Goal: Transaction & Acquisition: Purchase product/service

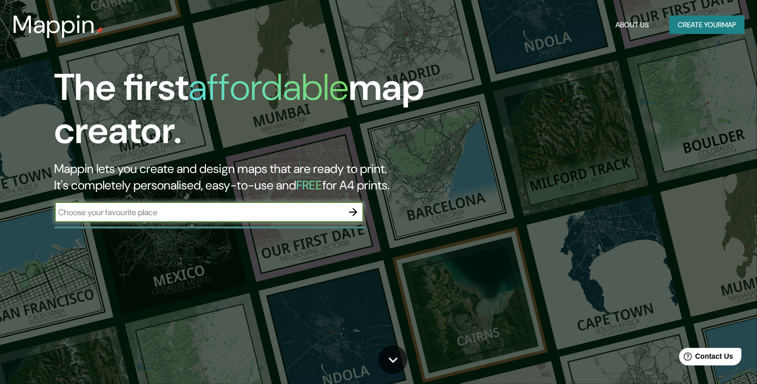
click at [352, 213] on icon "button" at bounding box center [353, 212] width 8 height 8
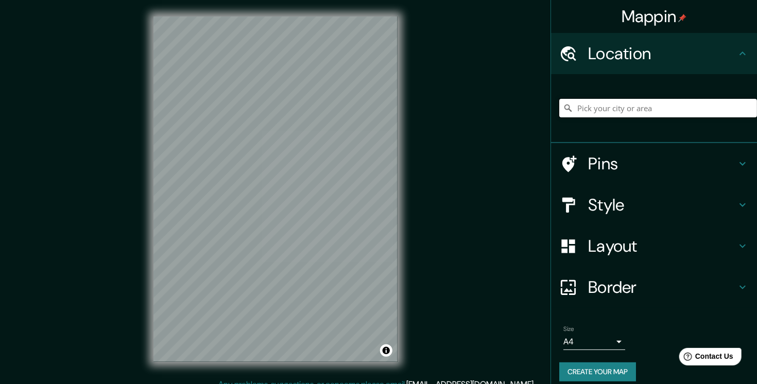
click at [616, 106] on input "Pick your city or area" at bounding box center [658, 108] width 198 height 19
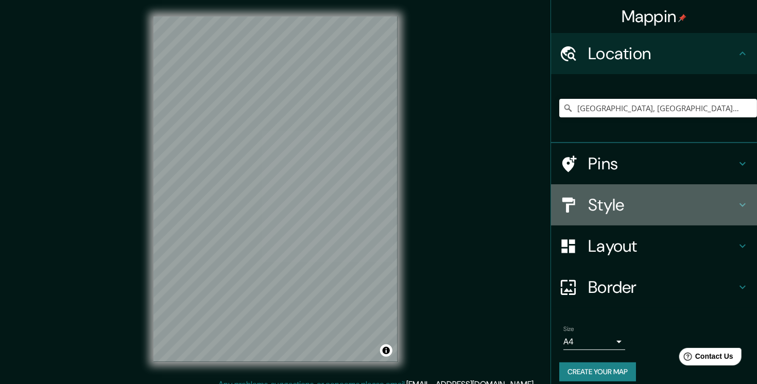
click at [668, 199] on h4 "Style" at bounding box center [662, 205] width 148 height 21
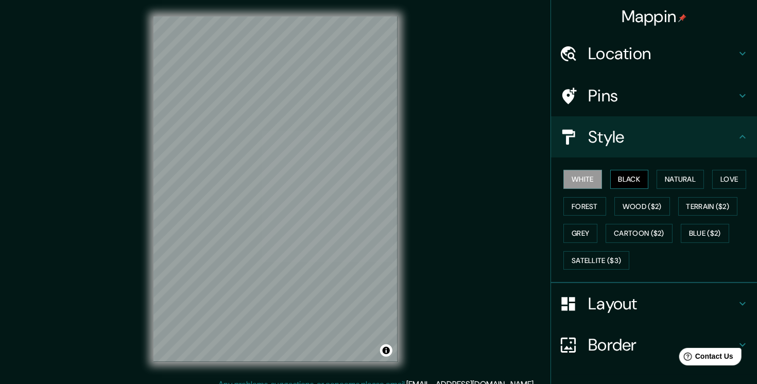
click at [624, 183] on button "Black" at bounding box center [629, 179] width 39 height 19
click at [680, 171] on button "Natural" at bounding box center [680, 179] width 47 height 19
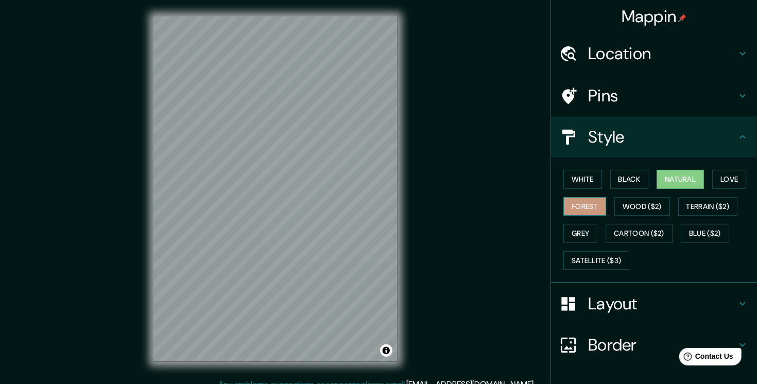
click at [569, 202] on button "Forest" at bounding box center [585, 206] width 43 height 19
click at [648, 41] on div "Location" at bounding box center [654, 53] width 206 height 41
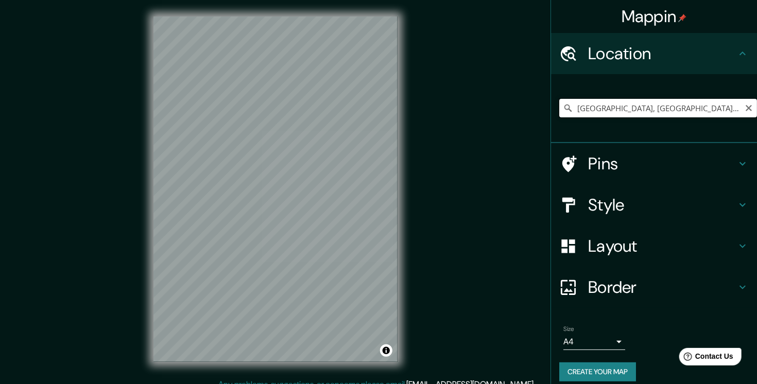
click at [629, 108] on input "[GEOGRAPHIC_DATA], [GEOGRAPHIC_DATA], [GEOGRAPHIC_DATA]" at bounding box center [658, 108] width 198 height 19
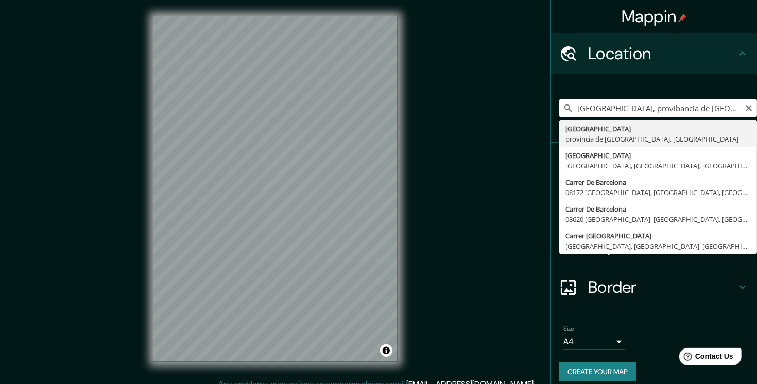
type input "[GEOGRAPHIC_DATA], [GEOGRAPHIC_DATA], [GEOGRAPHIC_DATA]"
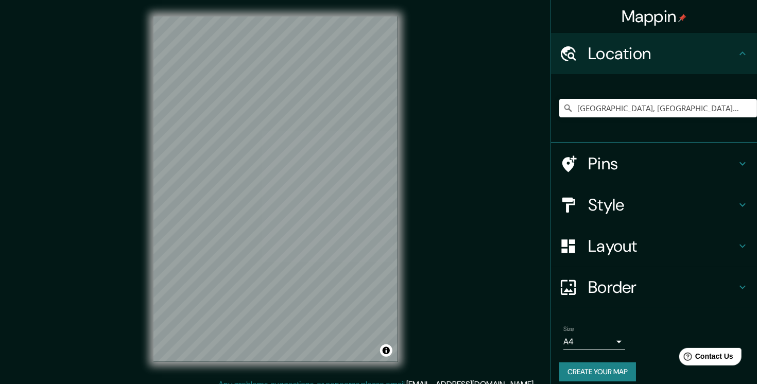
click at [605, 377] on button "Create your map" at bounding box center [597, 372] width 77 height 19
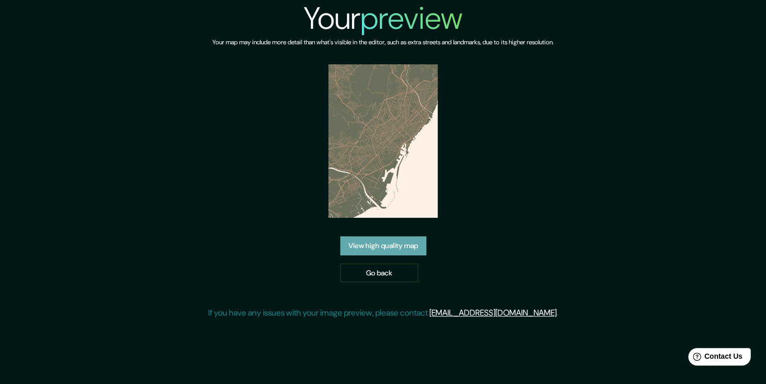
click at [400, 246] on link "View high quality map" at bounding box center [383, 245] width 86 height 19
